Goal: Task Accomplishment & Management: Use online tool/utility

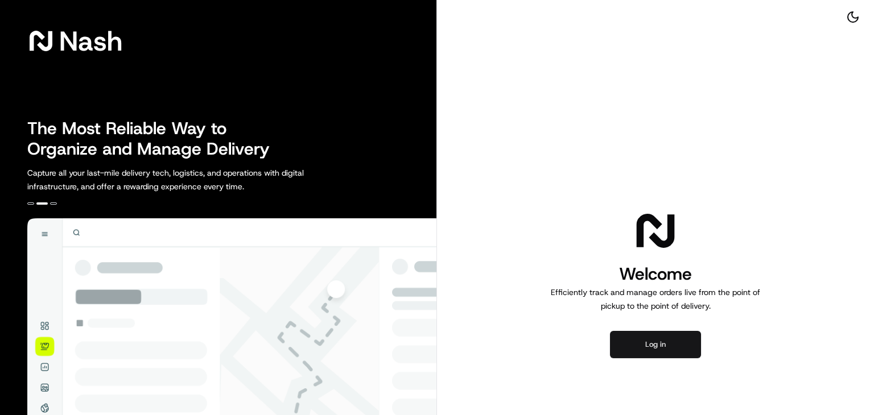
click at [677, 338] on button "Log in" at bounding box center [655, 344] width 91 height 27
